Goal: Information Seeking & Learning: Learn about a topic

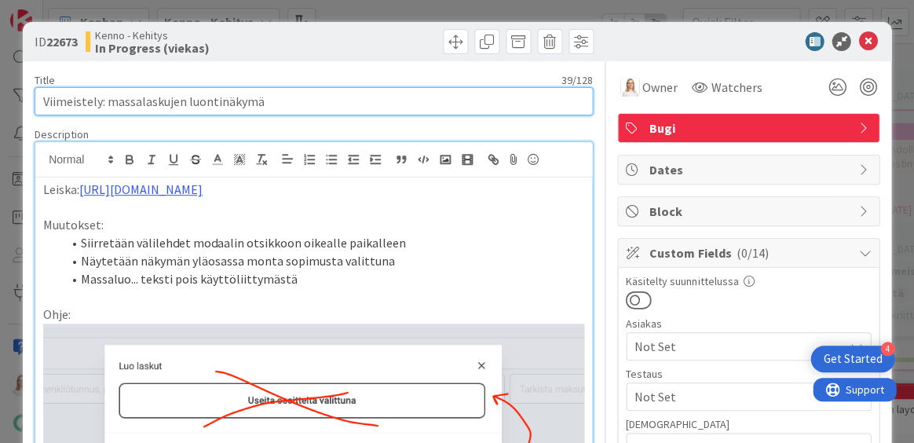
drag, startPoint x: 42, startPoint y: 103, endPoint x: 334, endPoint y: 100, distance: 292.0
click at [334, 100] on input "Viimeistely: massalaskujen luontinäkymä" at bounding box center [314, 101] width 558 height 28
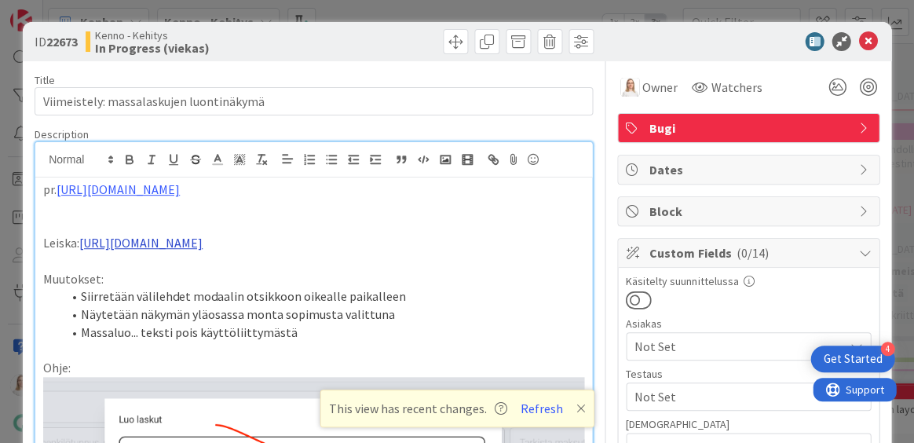
click at [203, 242] on link "https://www.figma.com/proto/s06ePFuGvSFkRRSBp8p43G/Reskontra?page-id=0%3A1&node…" at bounding box center [140, 243] width 123 height 16
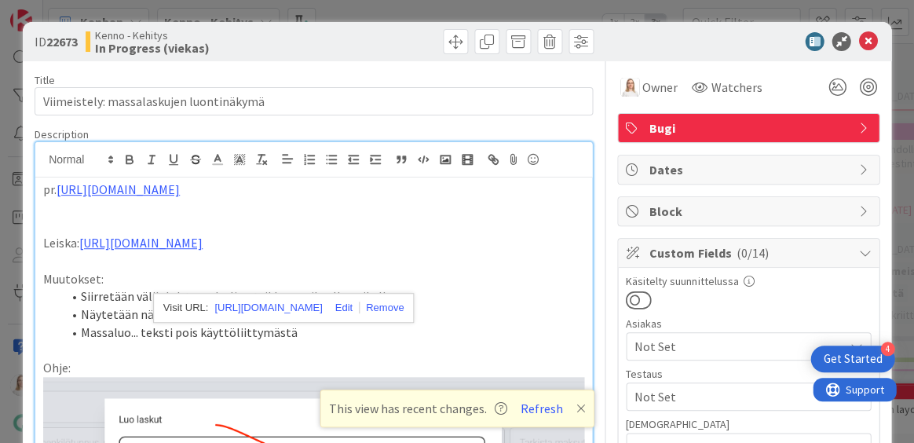
click at [491, 288] on p "Muutokset:" at bounding box center [313, 279] width 541 height 18
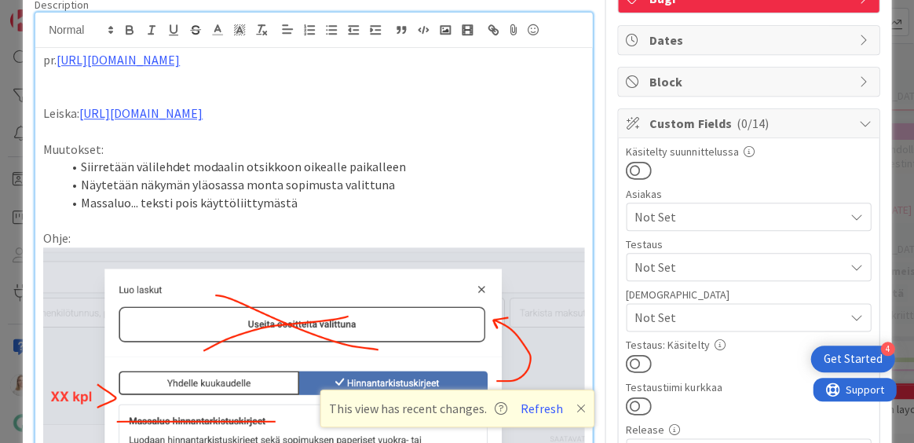
scroll to position [150, 0]
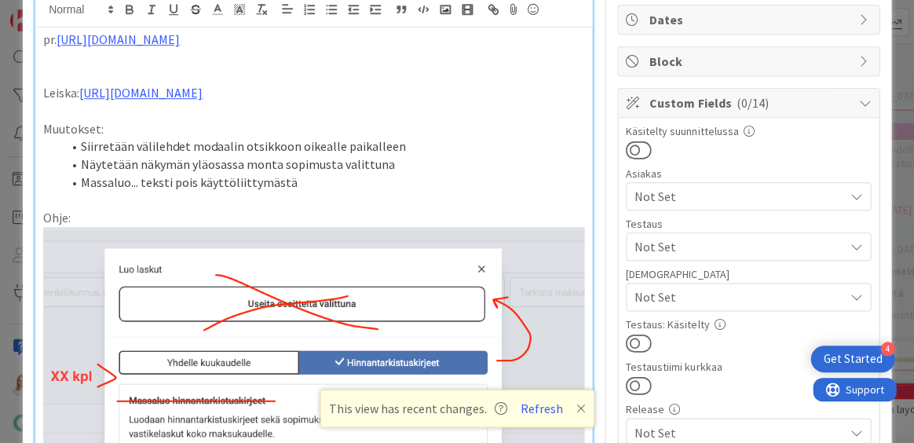
click at [576, 406] on icon at bounding box center [580, 408] width 9 height 13
